Goal: Information Seeking & Learning: Learn about a topic

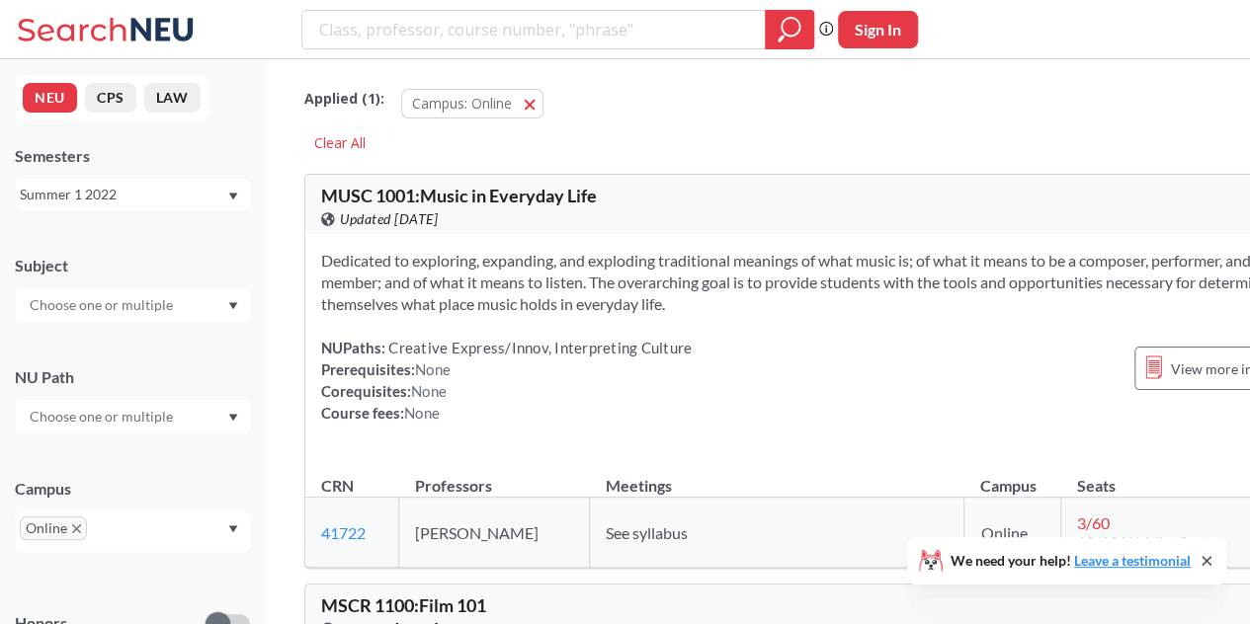
click at [209, 183] on div "Summer 1 2022" at bounding box center [132, 195] width 235 height 32
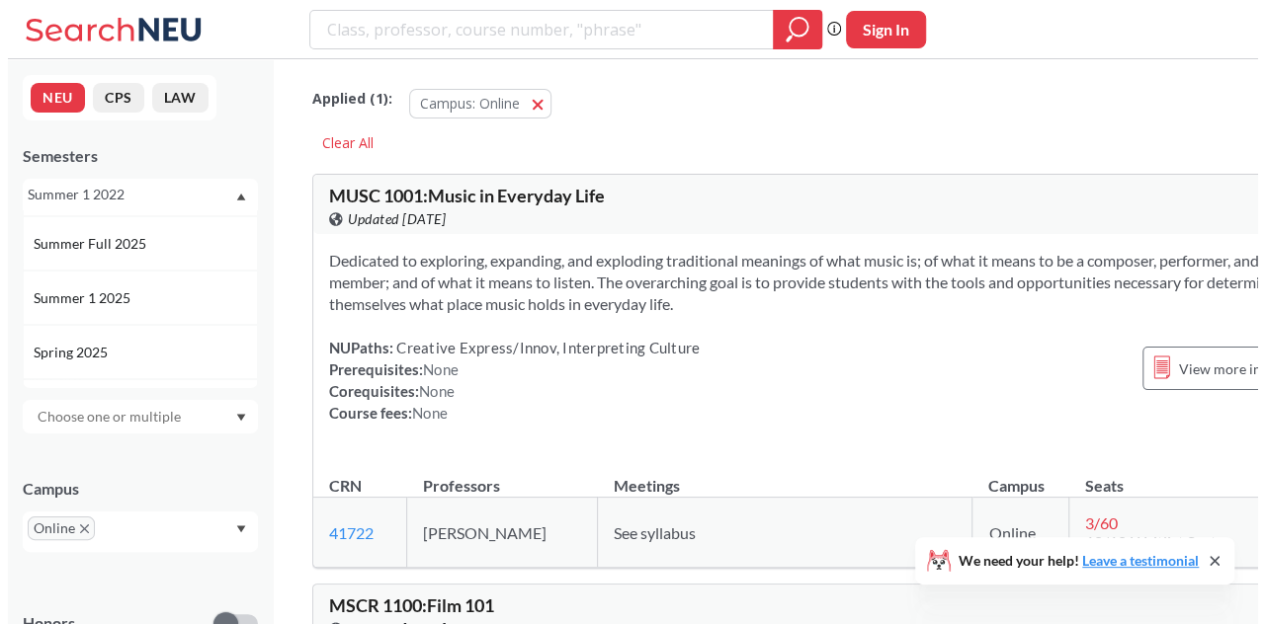
scroll to position [104, 0]
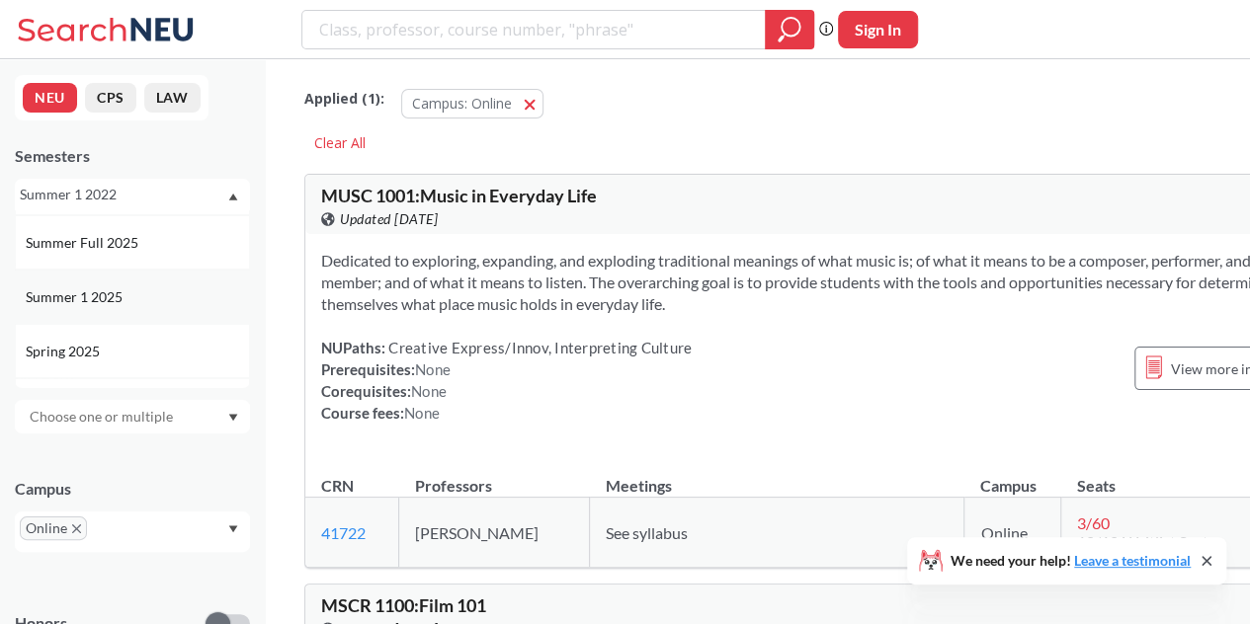
click at [181, 280] on div "Summer 1 2025" at bounding box center [132, 297] width 235 height 54
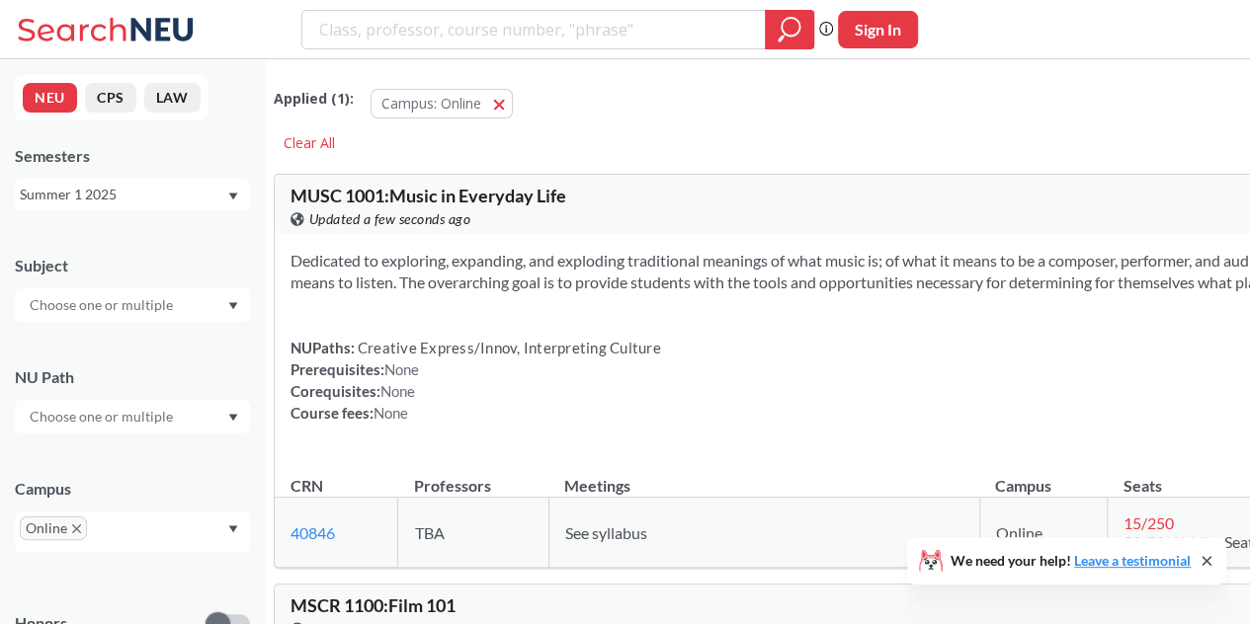
type input "S"
type input "CS"
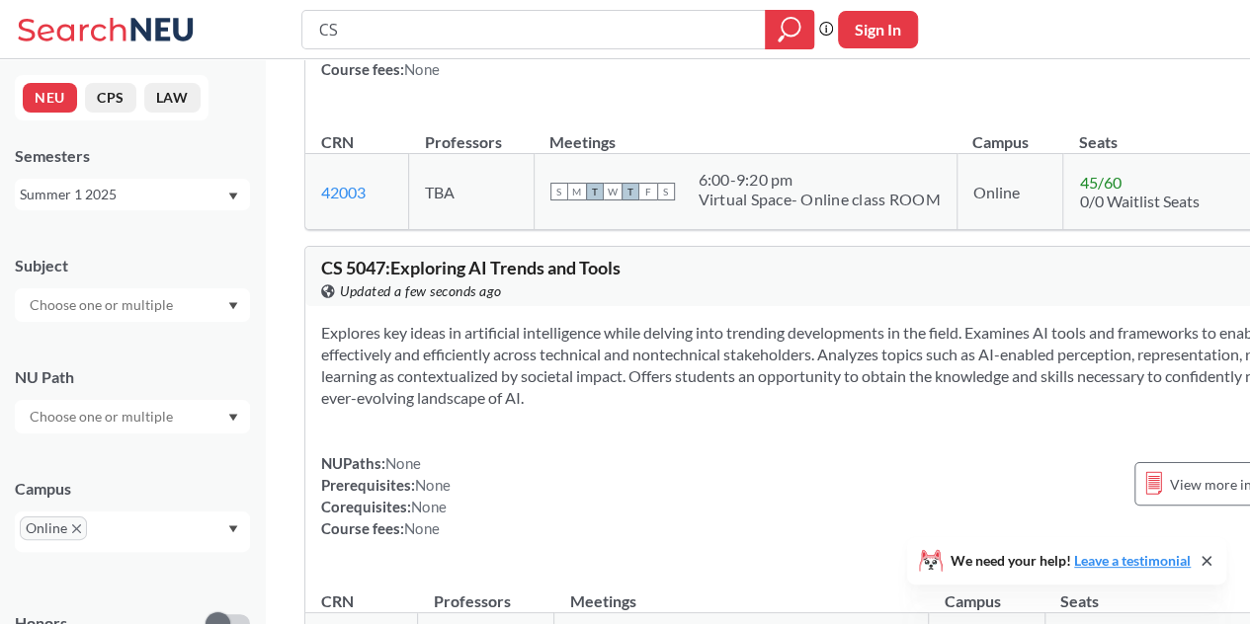
scroll to position [1985, 0]
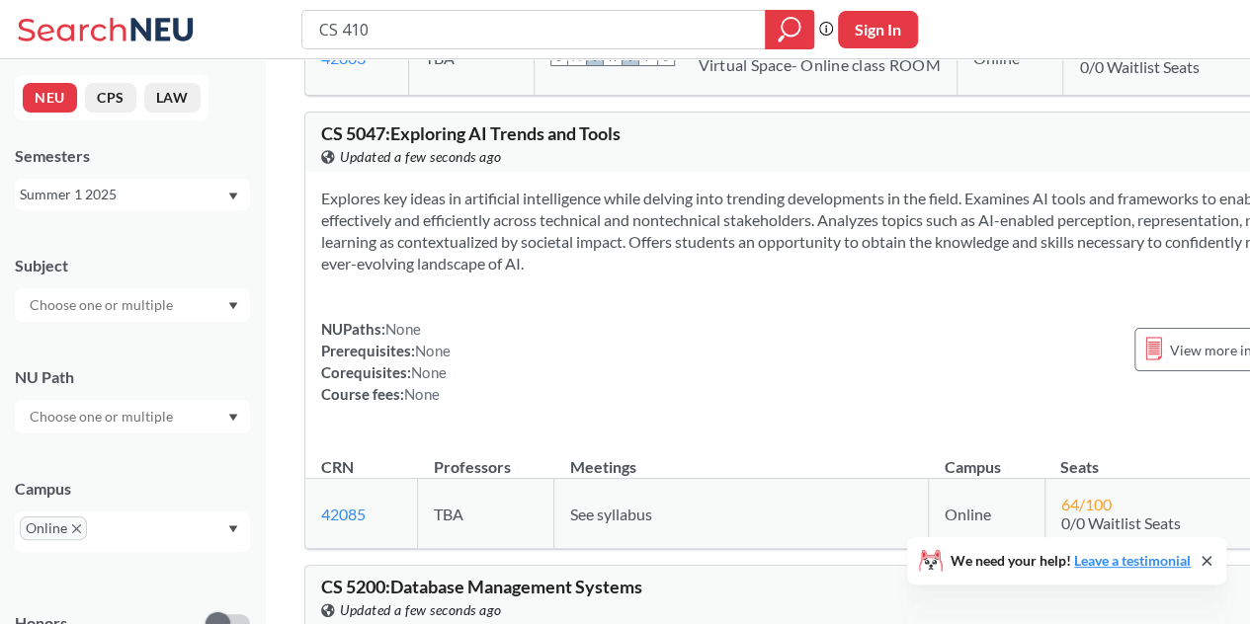
type input "CS 4100"
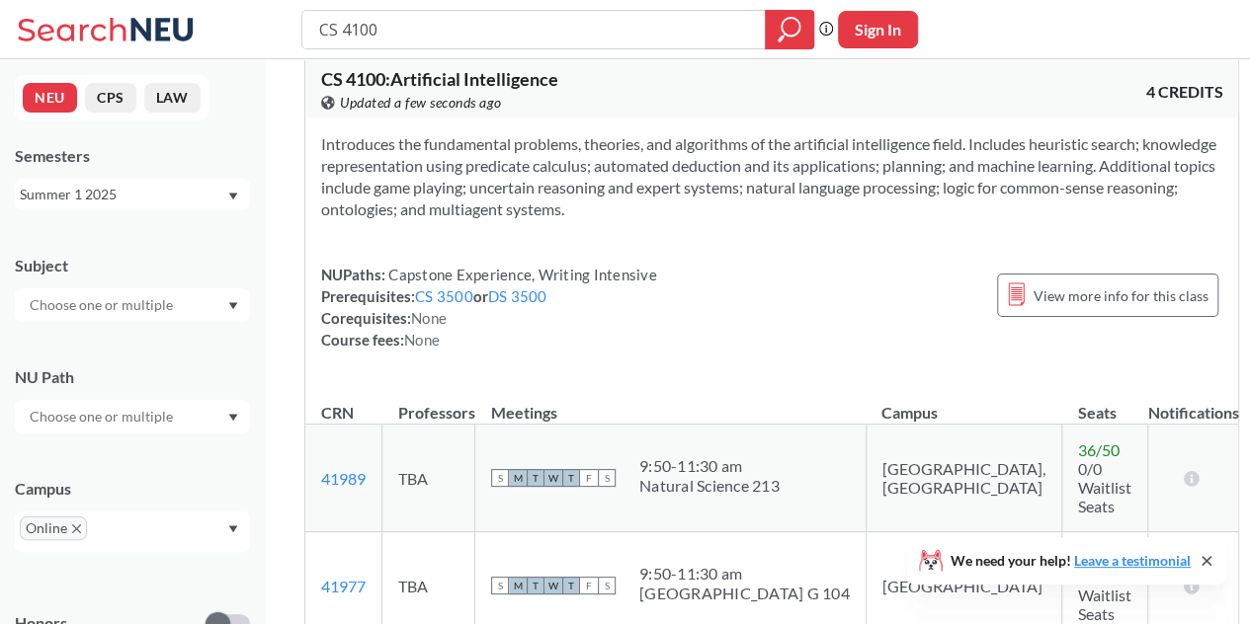
scroll to position [153, 0]
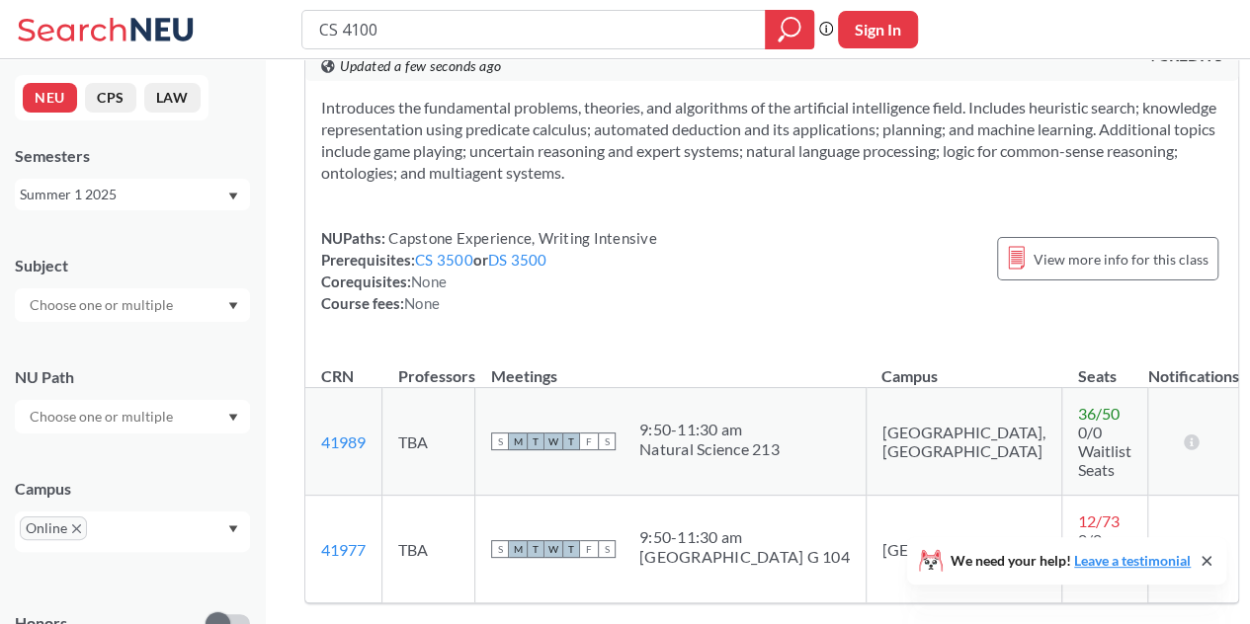
click at [237, 534] on div "Online" at bounding box center [132, 532] width 235 height 41
click at [227, 529] on div "Online" at bounding box center [132, 532] width 235 height 41
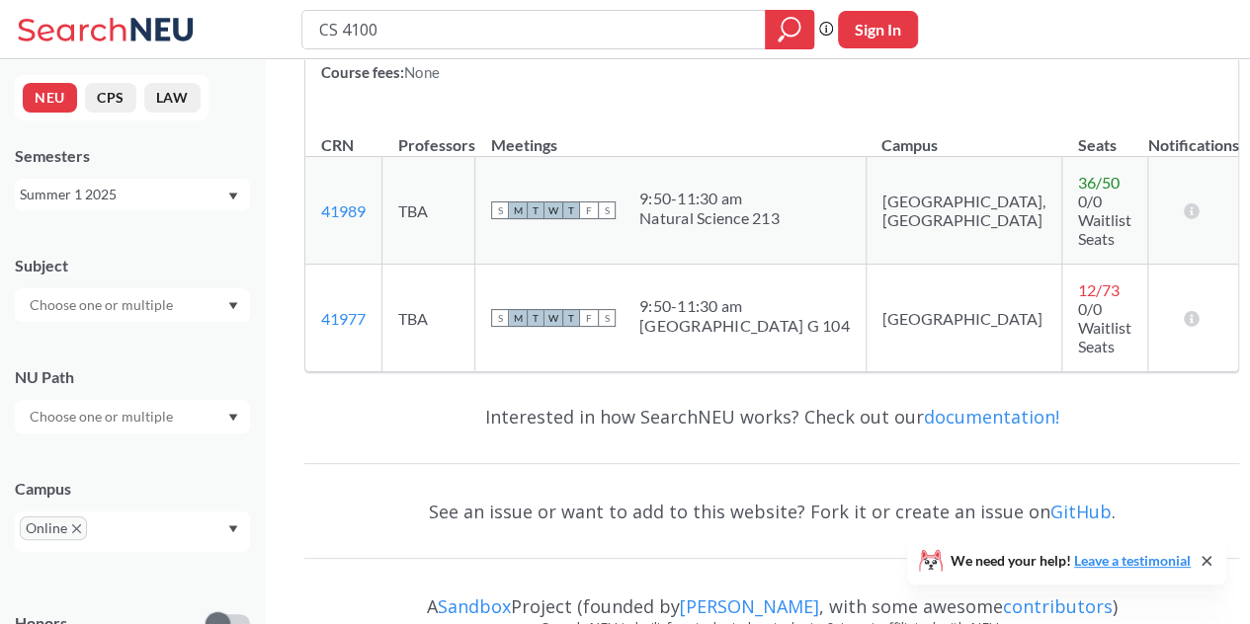
scroll to position [0, 0]
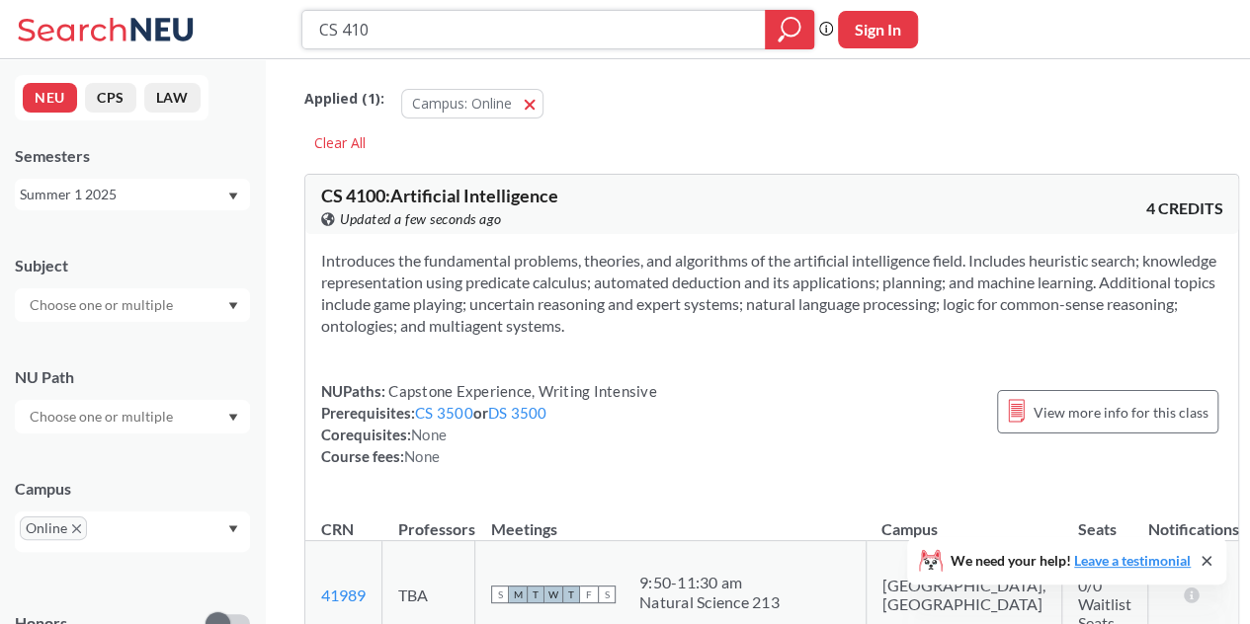
click at [466, 25] on input "CS 410" at bounding box center [534, 30] width 434 height 34
type input "C"
click at [675, 118] on div "Applied ( 1 ): Campus: Online Online" at bounding box center [771, 98] width 935 height 59
click at [593, 48] on div at bounding box center [557, 30] width 513 height 40
click at [577, 41] on input "search" at bounding box center [534, 30] width 434 height 34
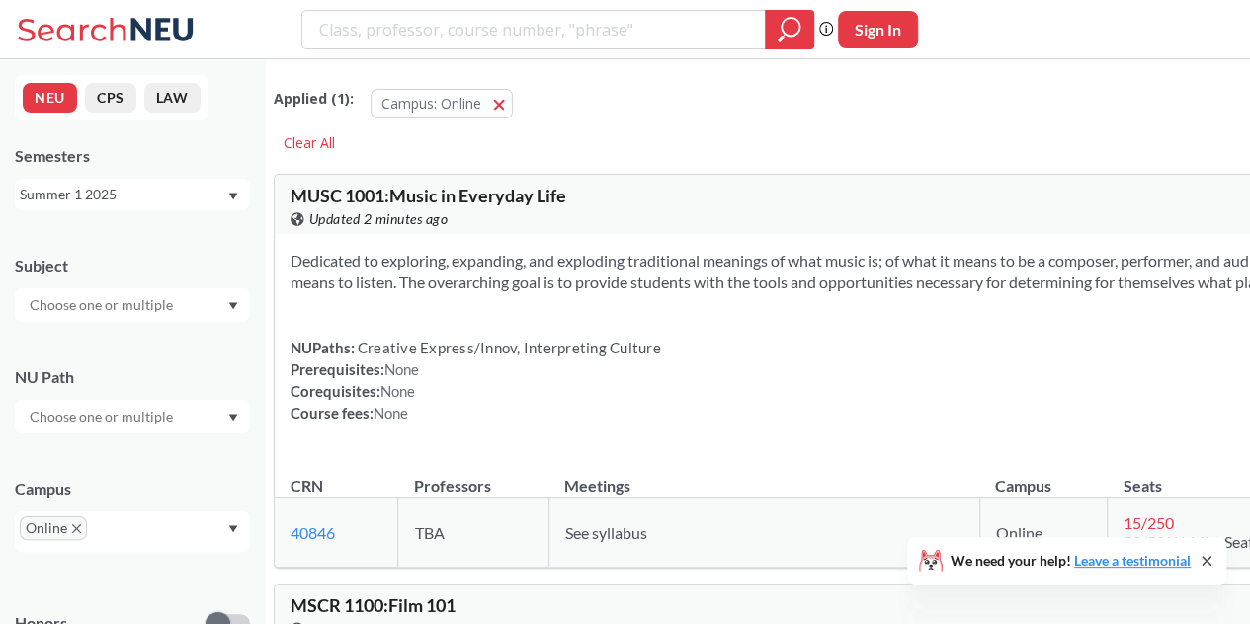
click at [134, 208] on div "Summer 1 2025" at bounding box center [132, 195] width 235 height 32
click at [156, 288] on div "Summer 2 2025" at bounding box center [137, 293] width 223 height 22
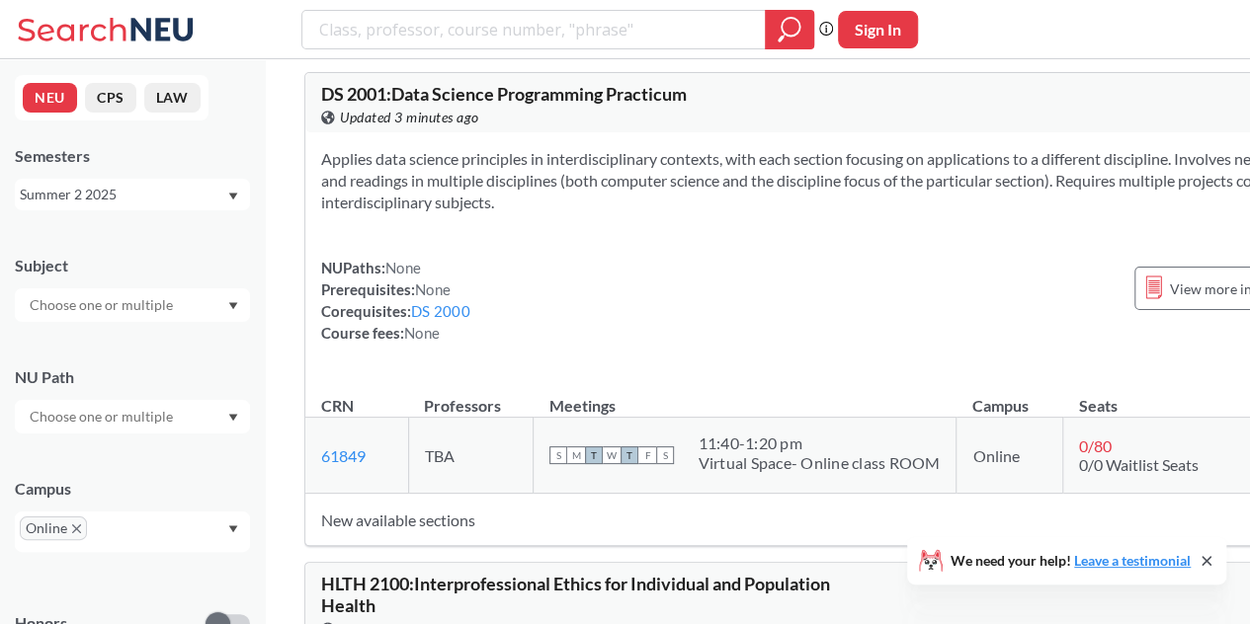
scroll to position [22364, 0]
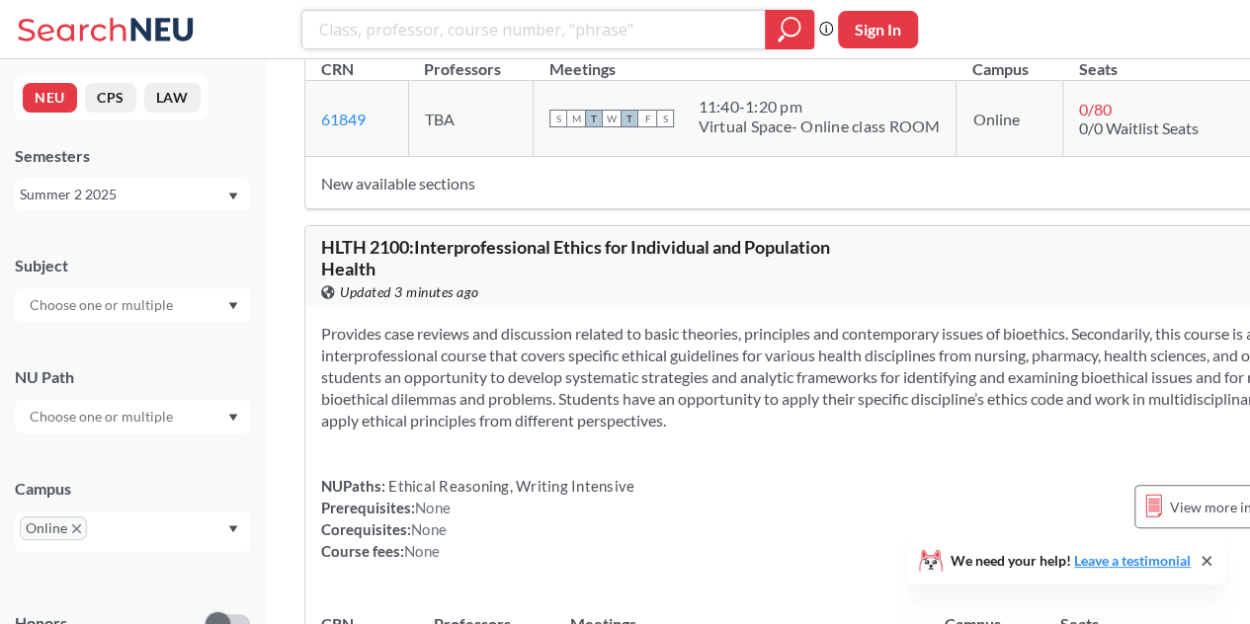
type input "S"
type input "DS"
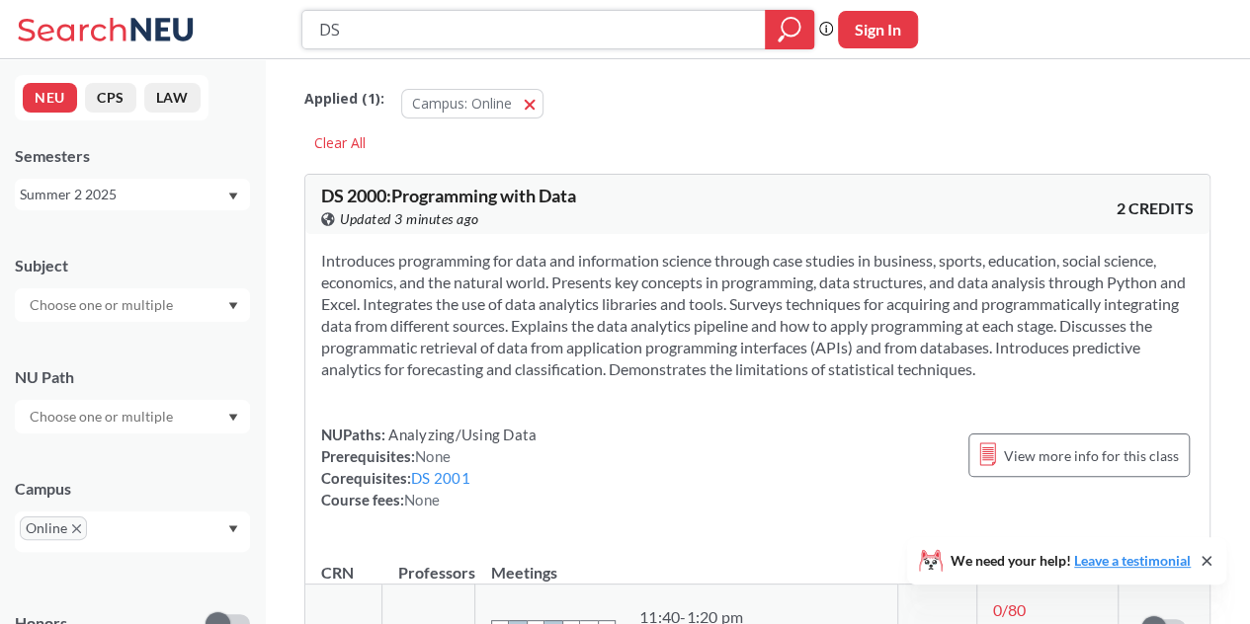
type input "D"
type input "c"
type input "X"
type input "CY"
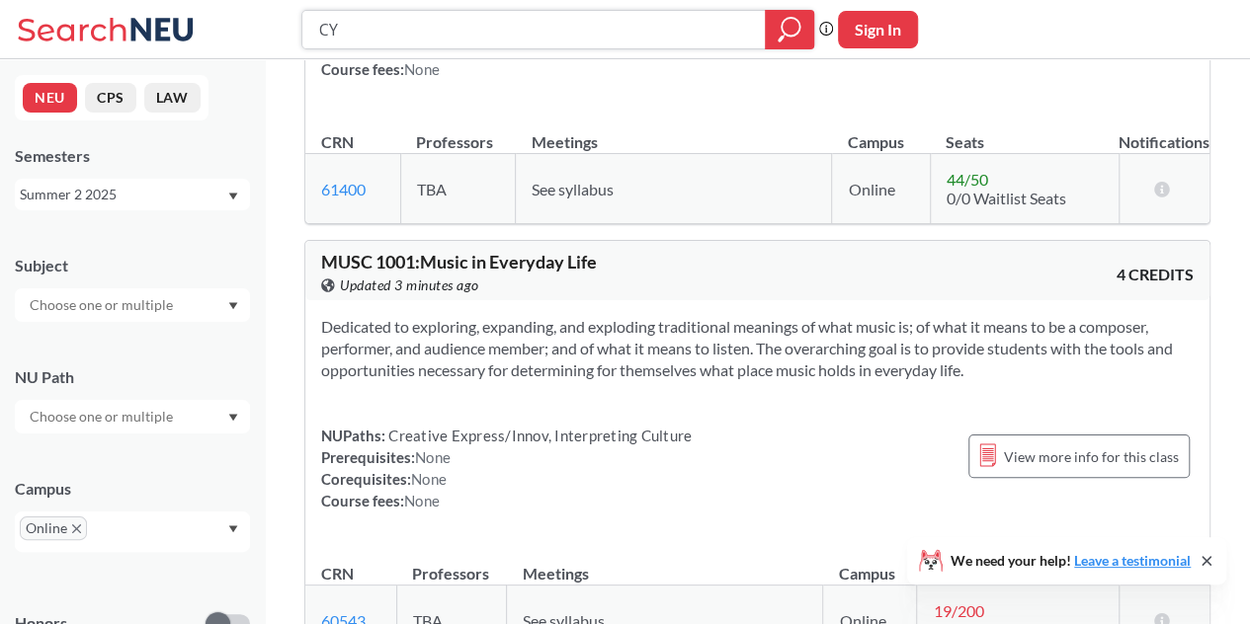
scroll to position [972, 0]
type input "C"
type input "c"
type input "CS"
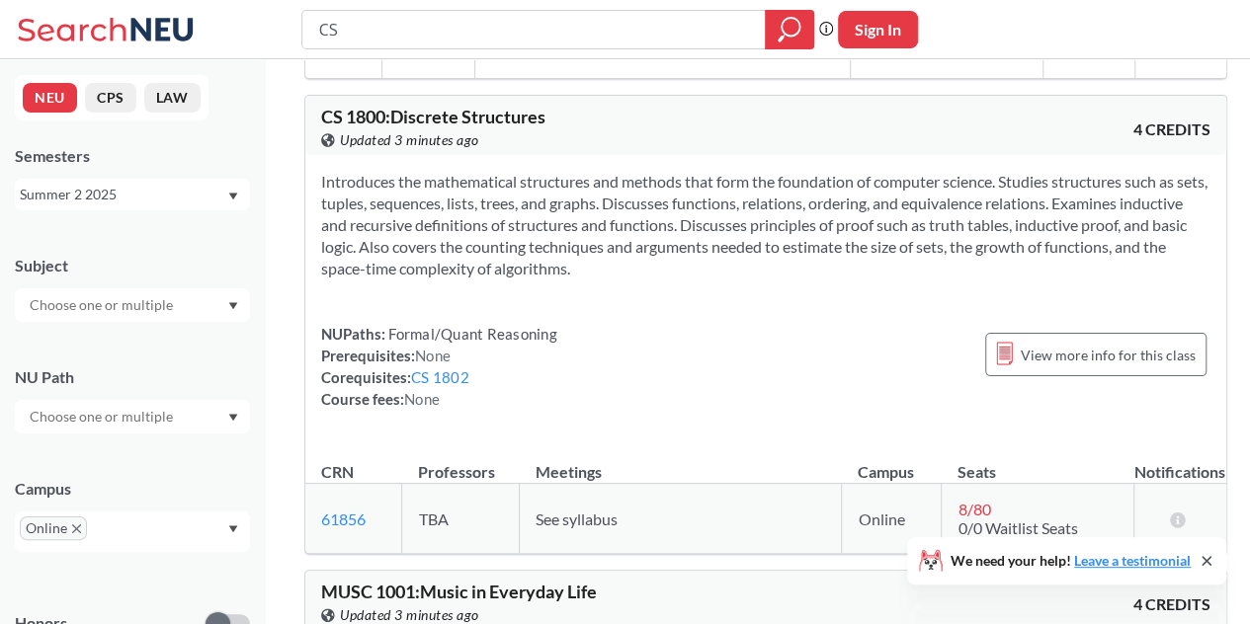
scroll to position [1885, 0]
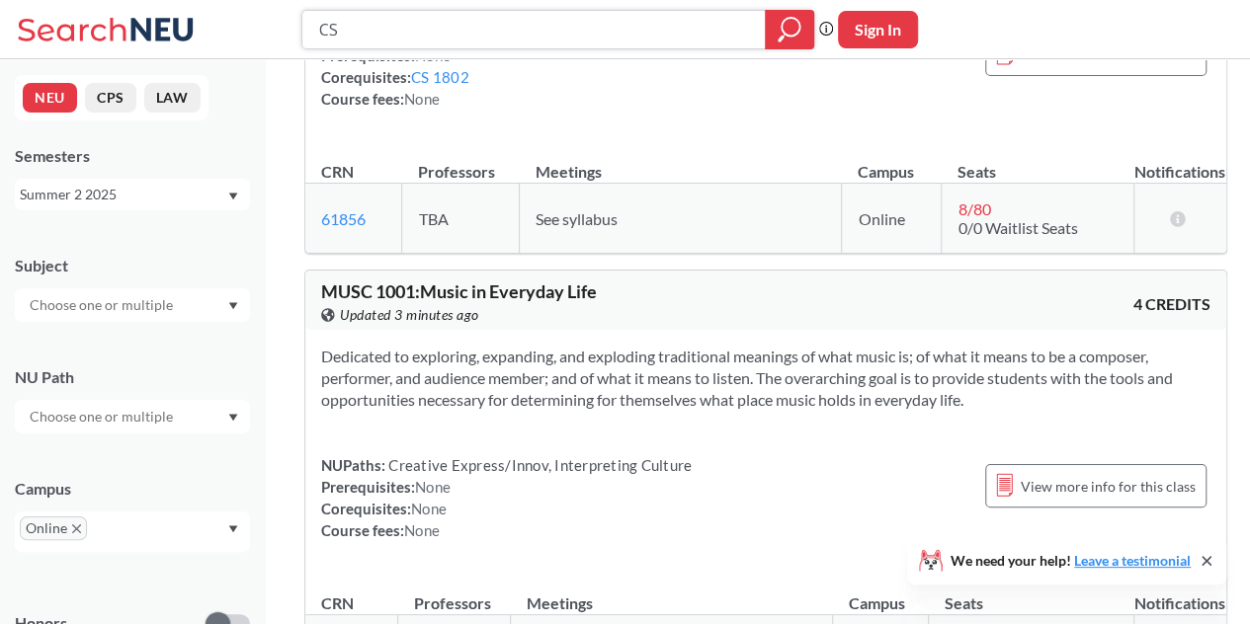
type input "C"
type input "COMM"
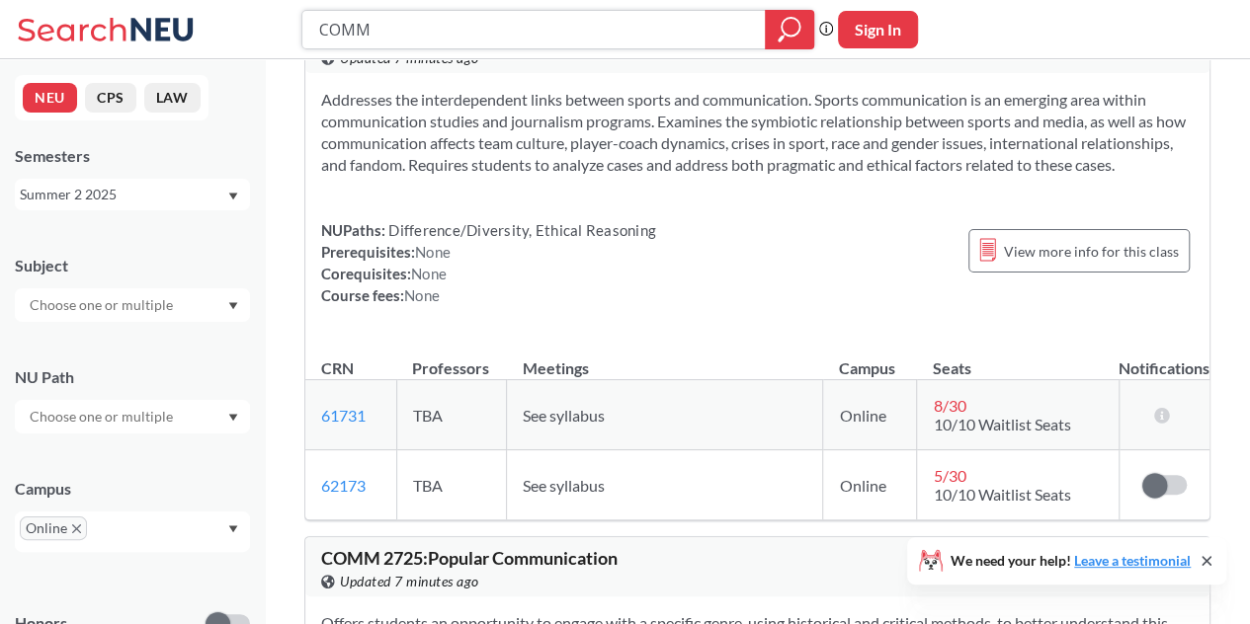
scroll to position [1245, 0]
